Goal: Task Accomplishment & Management: Manage account settings

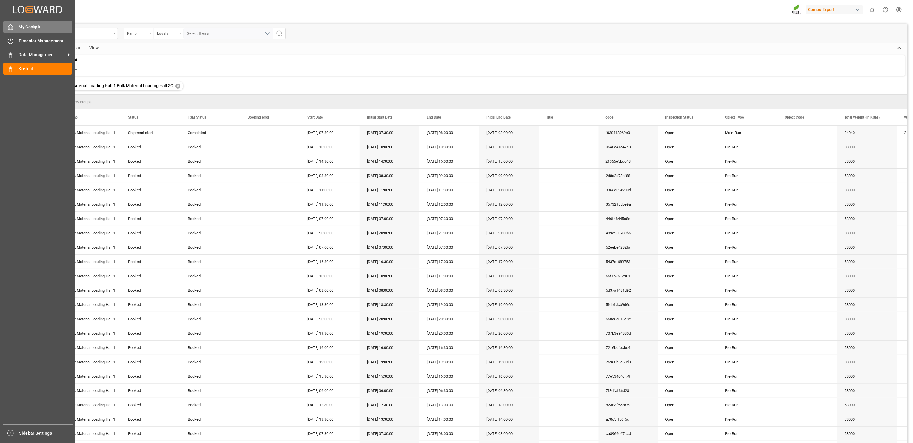
click at [16, 30] on div "My Cockpit My Cockpit" at bounding box center [37, 27] width 69 height 12
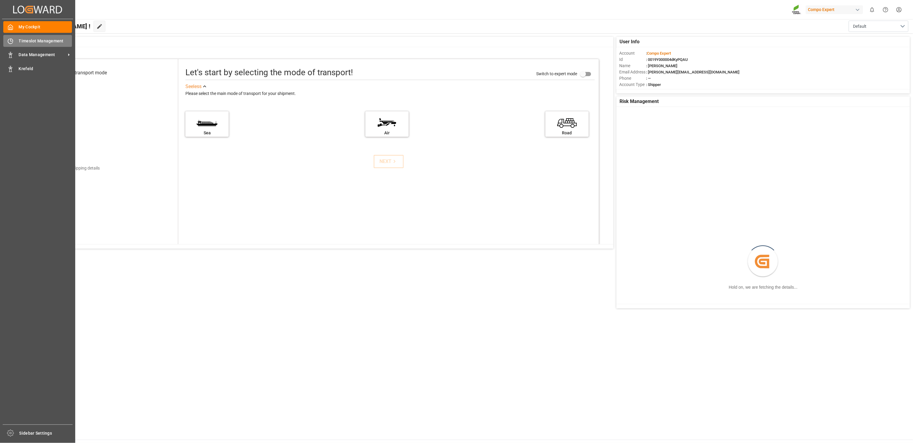
click at [20, 38] on span "Timeslot Management" at bounding box center [45, 41] width 53 height 6
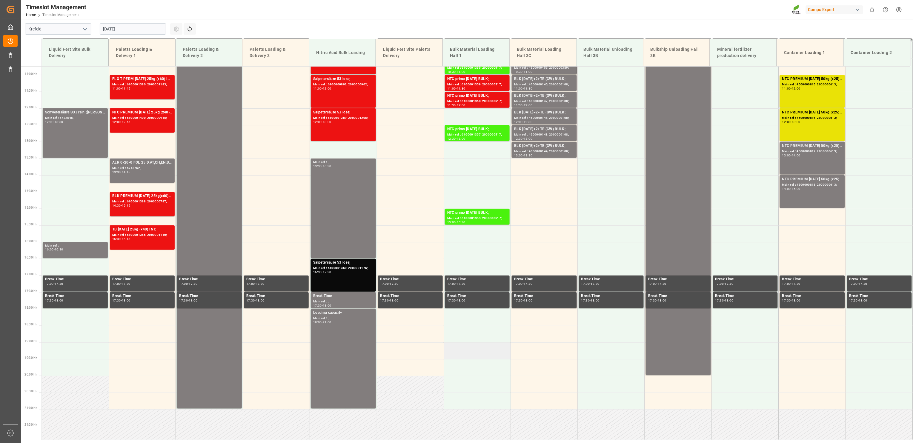
scroll to position [115, 0]
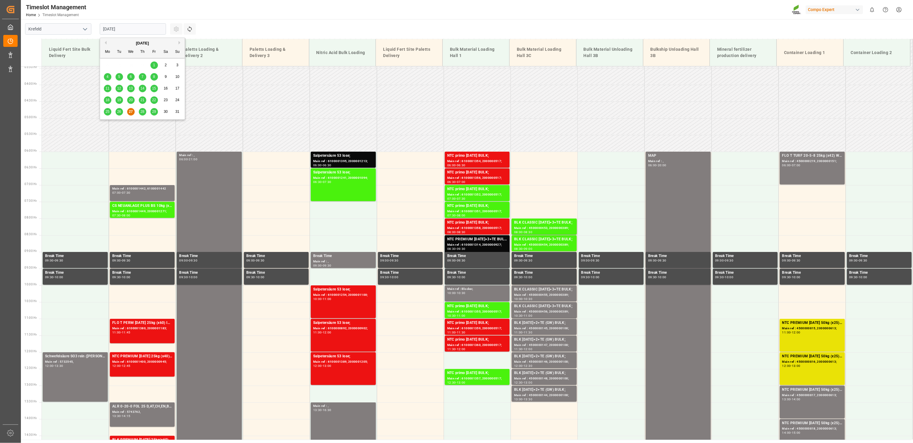
click at [138, 29] on input "27.08.2025" at bounding box center [133, 28] width 66 height 11
click at [181, 42] on button "Next Month" at bounding box center [181, 43] width 4 height 4
click at [107, 65] on span "1" at bounding box center [108, 65] width 2 height 4
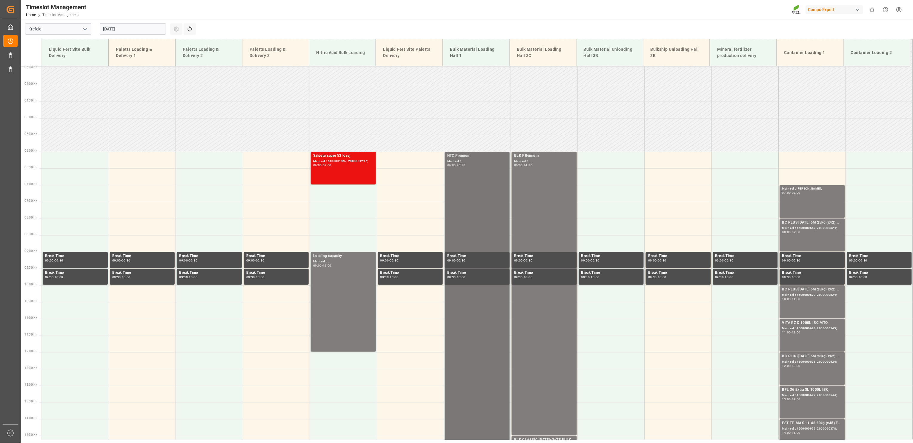
click at [461, 166] on div "20:30" at bounding box center [461, 165] width 9 height 3
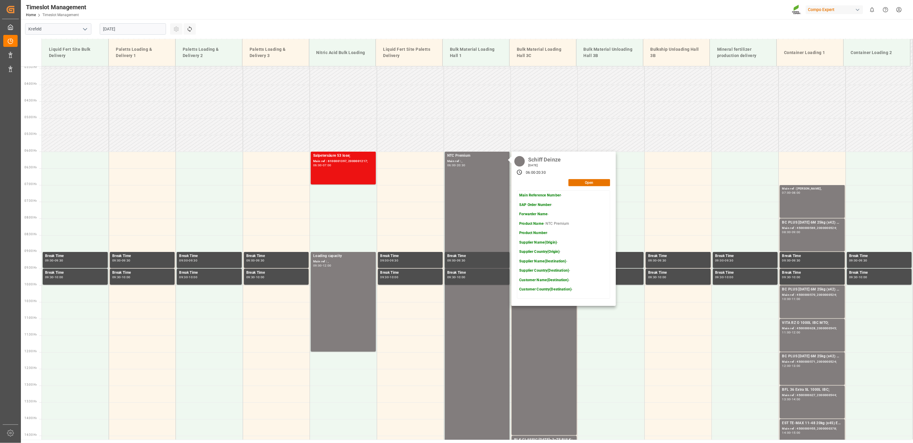
click at [119, 30] on input "01.09.2025" at bounding box center [133, 28] width 66 height 11
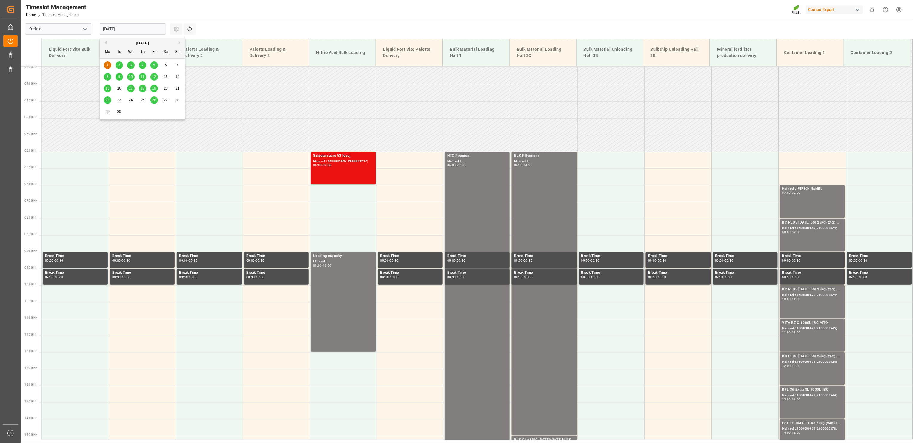
click at [119, 30] on input "01.09.2025" at bounding box center [133, 28] width 66 height 11
click at [531, 175] on div "BLK PRemium Main ref : , 06:00 - 14:30" at bounding box center [544, 293] width 60 height 281
click at [548, 207] on div "BLK PRemium Main ref : , 06:00 - 14:30" at bounding box center [544, 293] width 60 height 281
click at [144, 30] on input "01.09.2025" at bounding box center [133, 28] width 66 height 11
click at [119, 65] on span "2" at bounding box center [119, 65] width 2 height 4
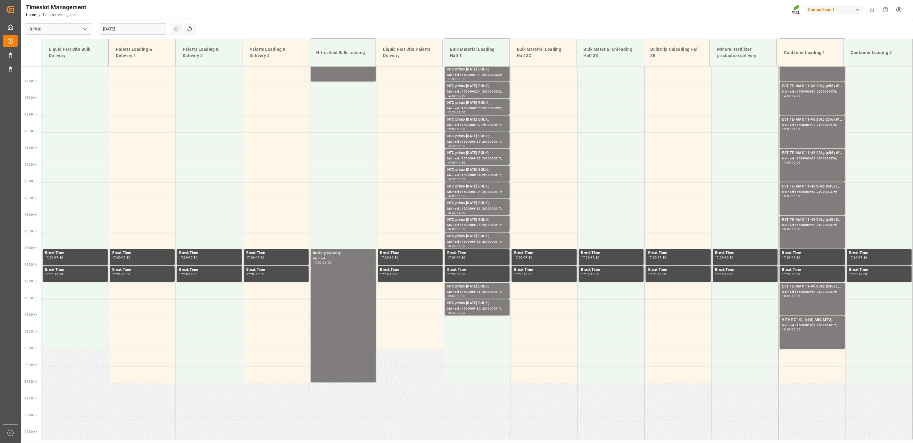
scroll to position [429, 0]
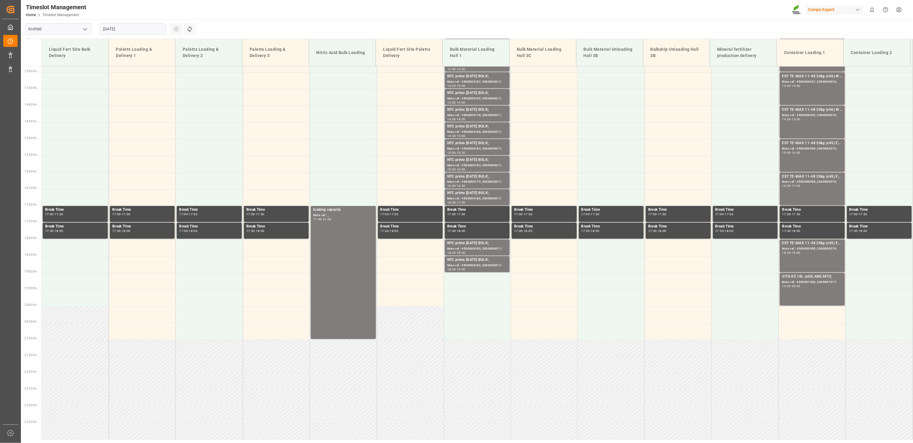
click at [118, 29] on input "02.09.2025" at bounding box center [133, 28] width 66 height 11
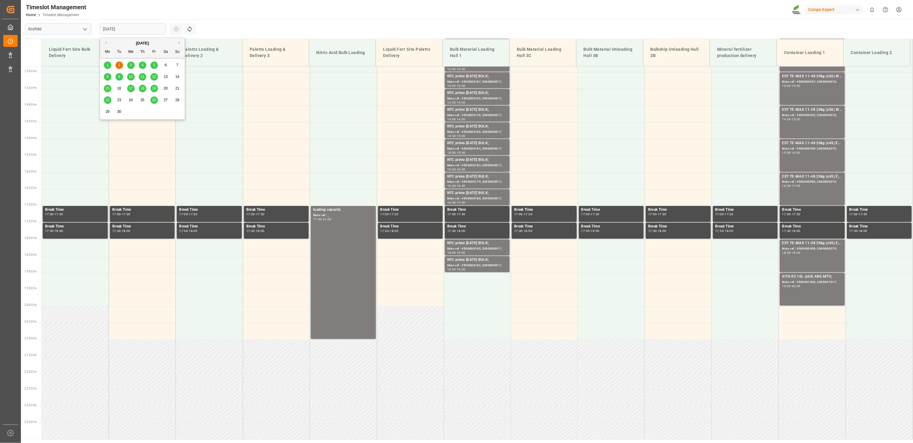
click at [129, 65] on div "3" at bounding box center [130, 65] width 7 height 7
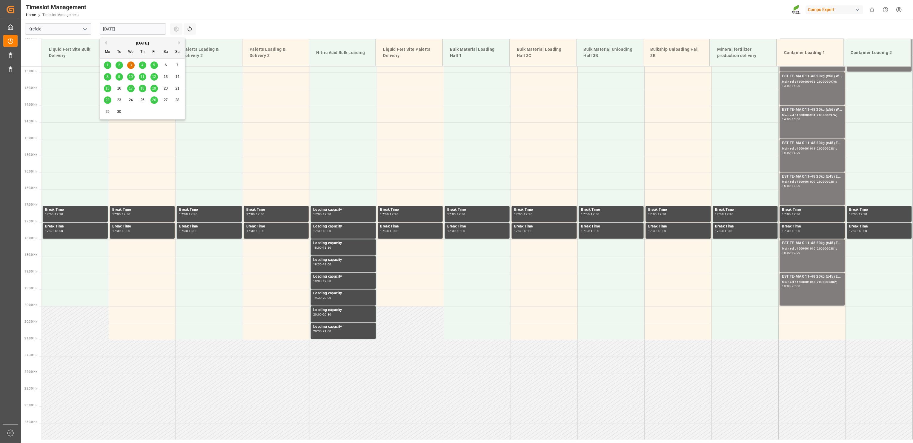
click at [136, 30] on input "03.09.2025" at bounding box center [133, 28] width 66 height 11
click at [107, 80] on div "8" at bounding box center [107, 76] width 7 height 7
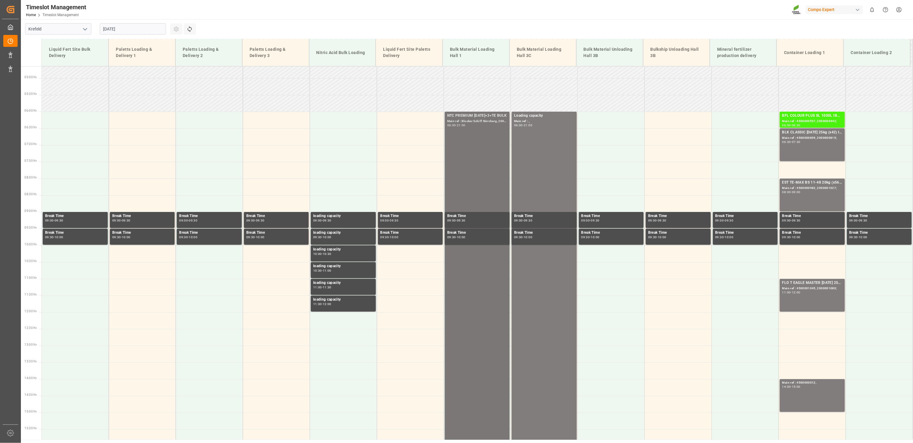
scroll to position [115, 0]
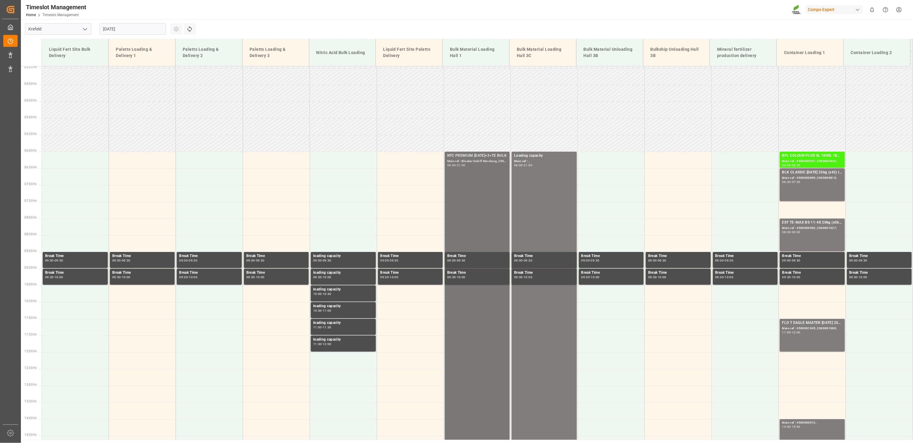
click at [481, 211] on div "NTC PREMIUM 15-3-20+3+TE BULK Main ref : Blocker Schiff Nürnberg, 2000001109 06…" at bounding box center [477, 402] width 60 height 499
click at [126, 25] on input "08.09.2025" at bounding box center [133, 28] width 66 height 11
click at [143, 77] on span "11" at bounding box center [142, 77] width 4 height 4
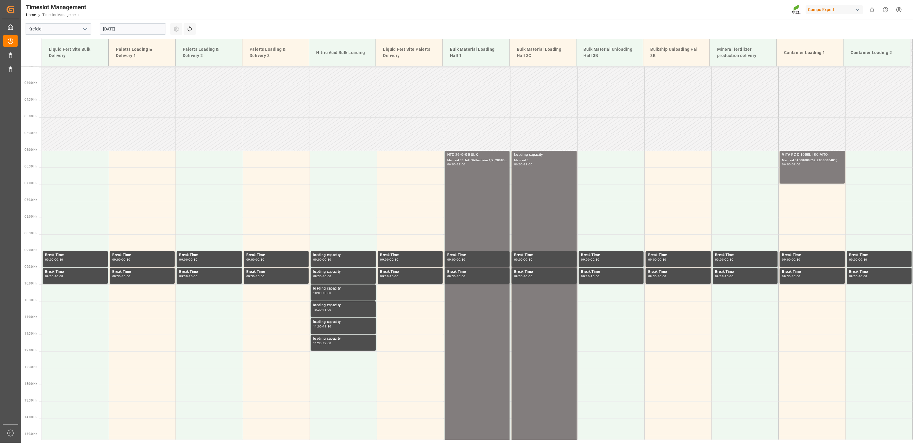
scroll to position [105, 0]
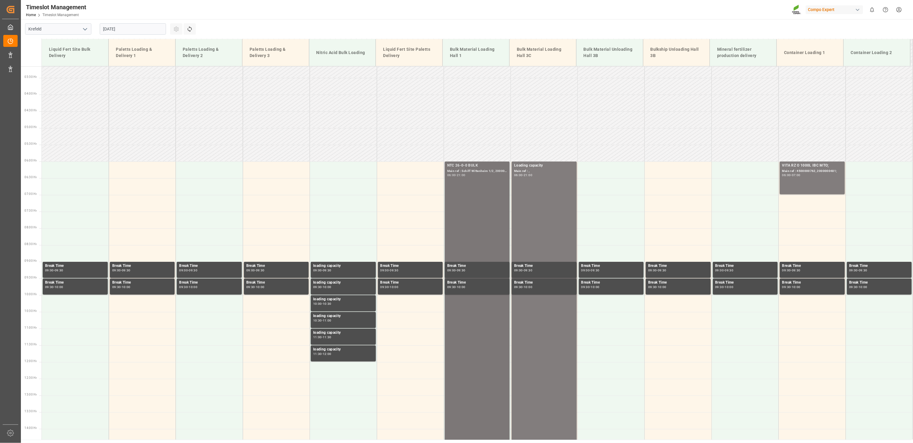
click at [467, 212] on div "NTC 26-0-0 BULK Main ref : Schiff Wittenheim 1/2, 20000000879 06:00 - 21:00" at bounding box center [477, 412] width 60 height 499
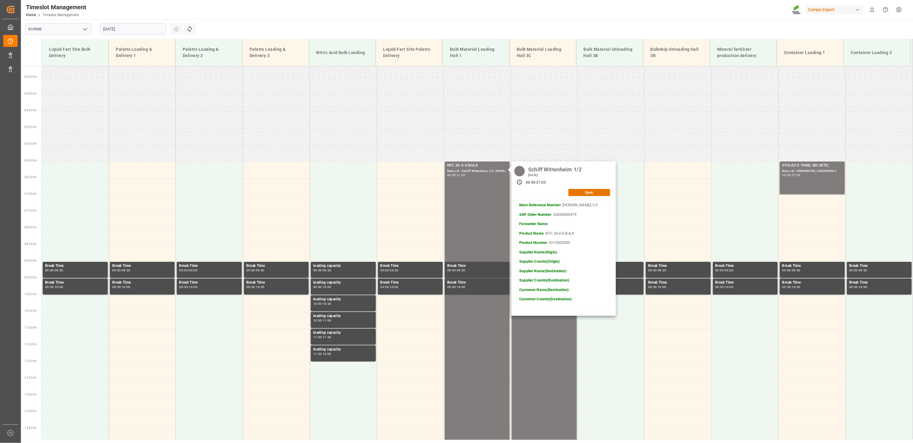
click at [122, 30] on input "11.09.2025" at bounding box center [133, 28] width 66 height 11
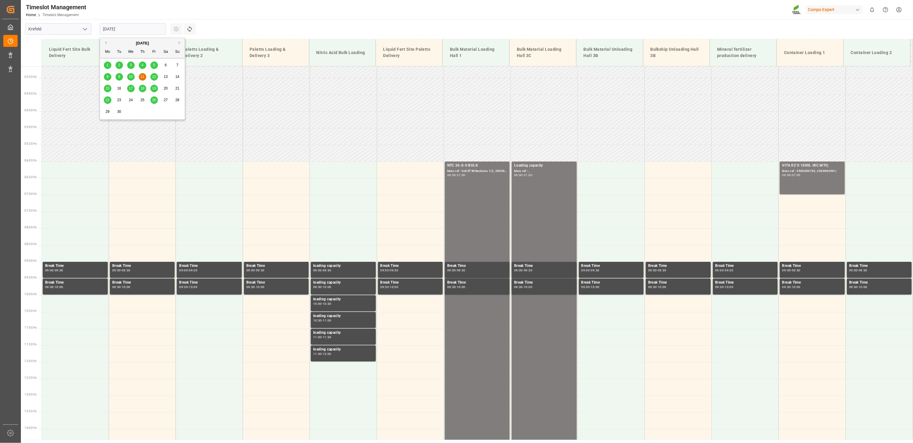
click at [107, 64] on span "1" at bounding box center [108, 65] width 2 height 4
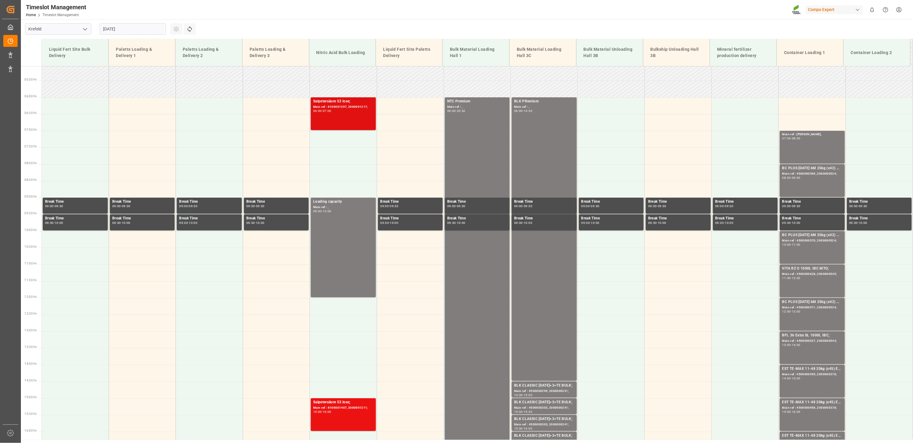
scroll to position [115, 0]
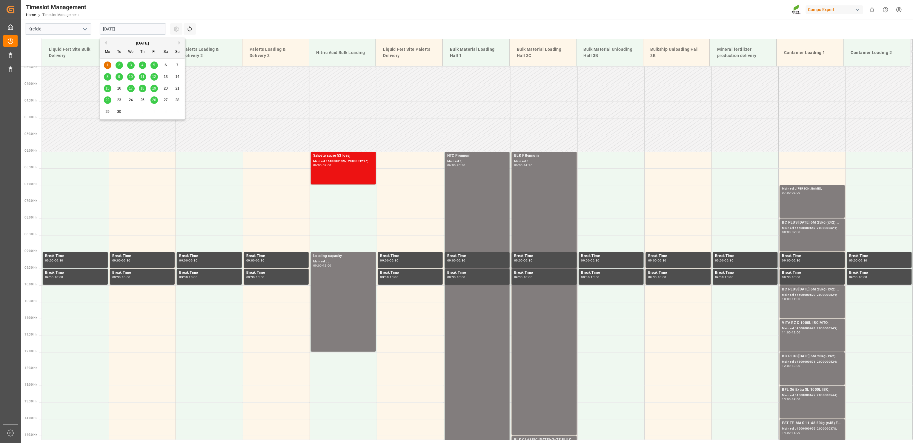
click at [110, 30] on input "01.09.2025" at bounding box center [133, 28] width 66 height 11
click at [117, 68] on div "2" at bounding box center [119, 65] width 7 height 7
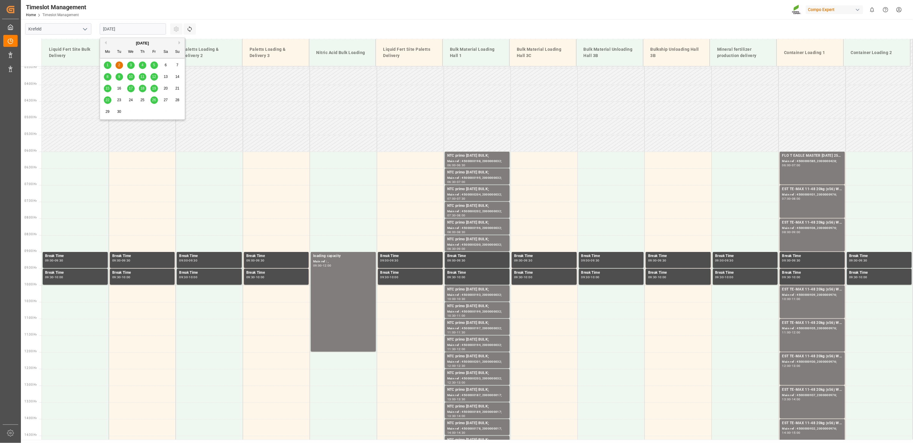
click at [128, 28] on input "02.09.2025" at bounding box center [133, 28] width 66 height 11
click at [131, 63] on span "3" at bounding box center [131, 65] width 2 height 4
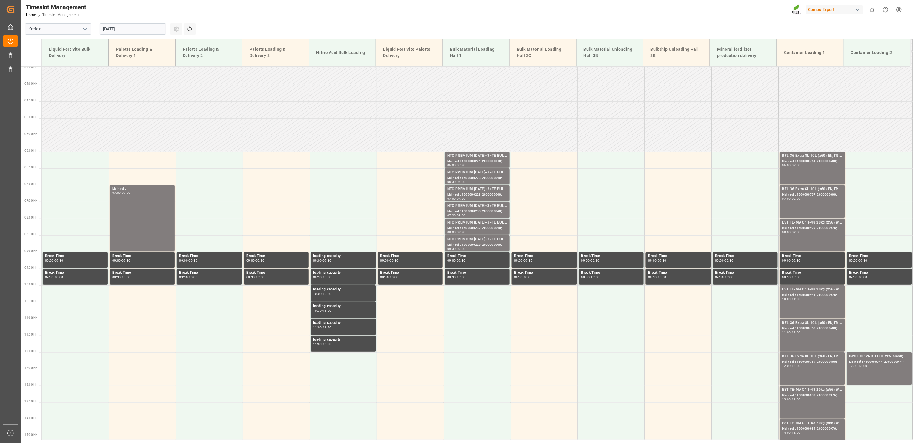
click at [125, 27] on input "03.09.2025" at bounding box center [133, 28] width 66 height 11
click at [142, 65] on span "4" at bounding box center [143, 65] width 2 height 4
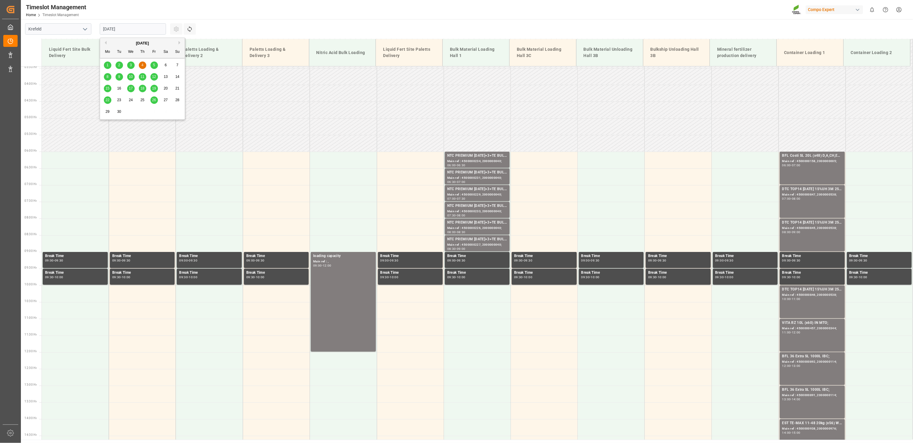
click at [119, 24] on input "04.09.2025" at bounding box center [133, 28] width 66 height 11
click at [153, 65] on span "5" at bounding box center [154, 65] width 2 height 4
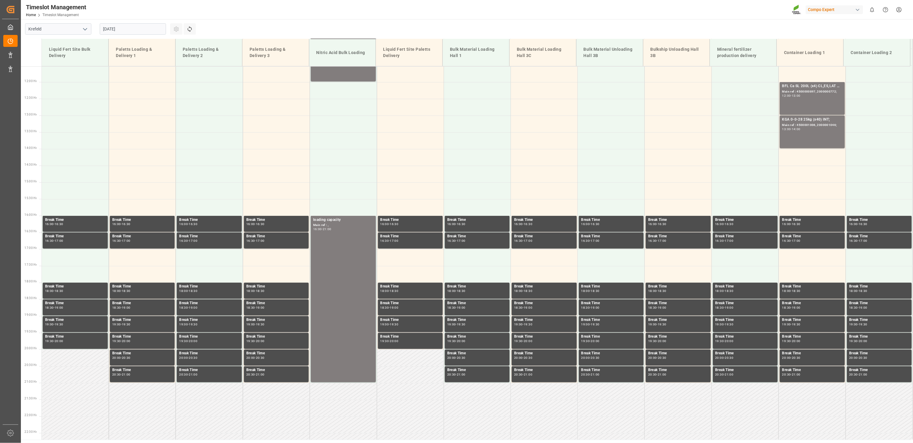
scroll to position [429, 0]
